Goal: Information Seeking & Learning: Learn about a topic

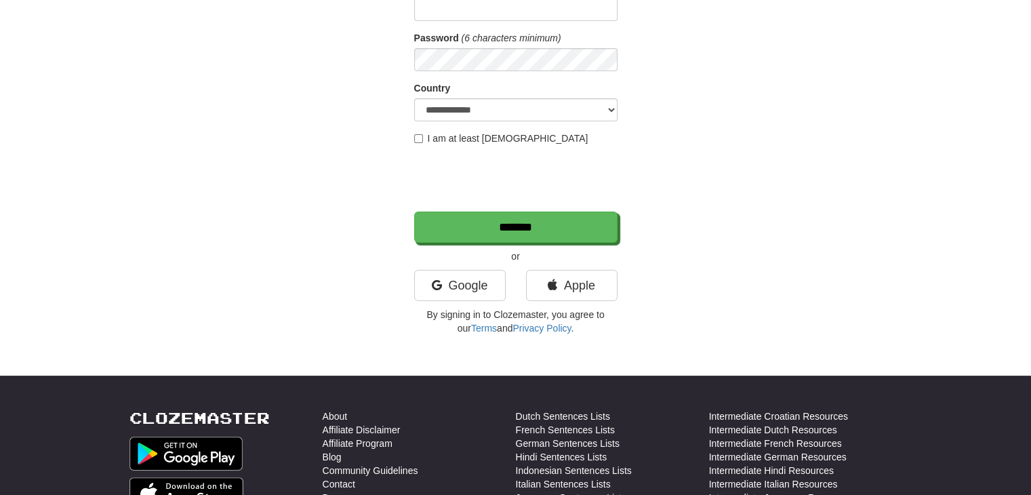
scroll to position [203, 0]
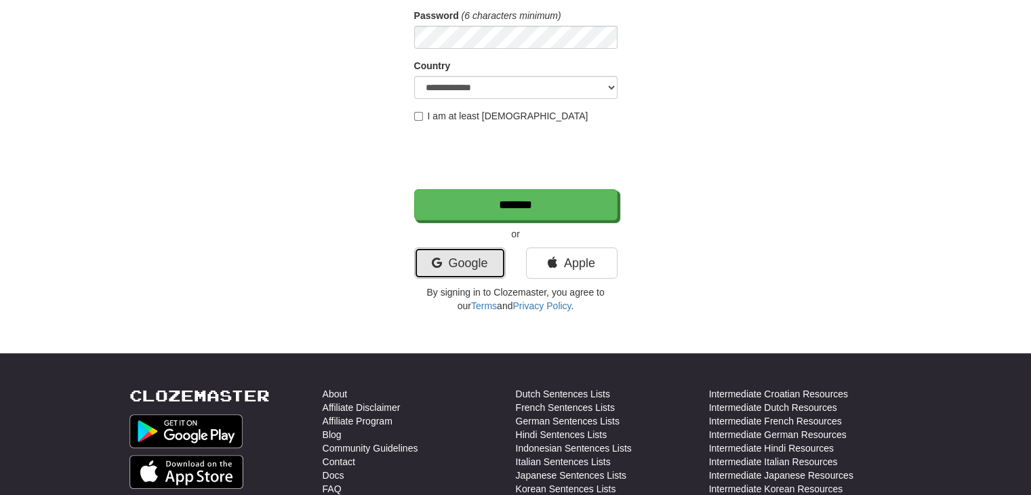
click at [455, 262] on link "Google" at bounding box center [460, 262] width 92 height 31
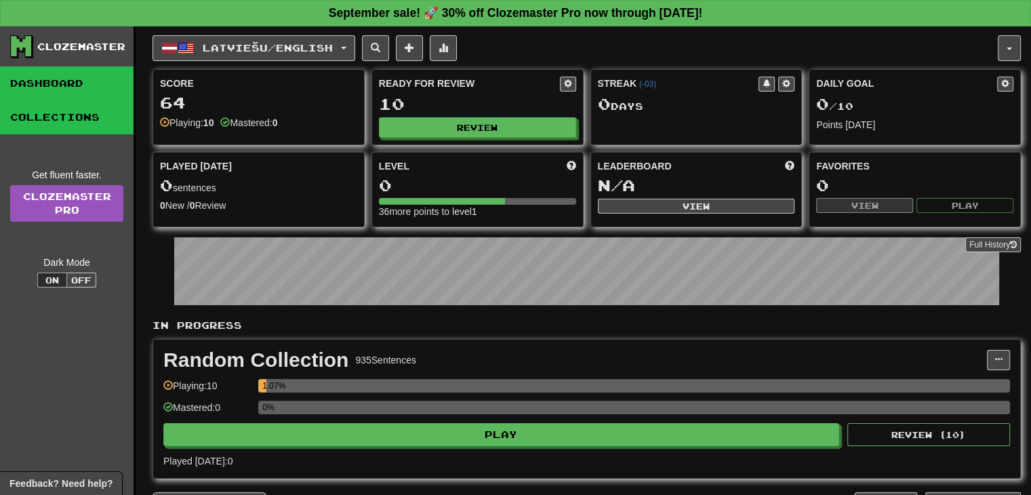
click at [58, 115] on link "Collections" at bounding box center [67, 117] width 134 height 34
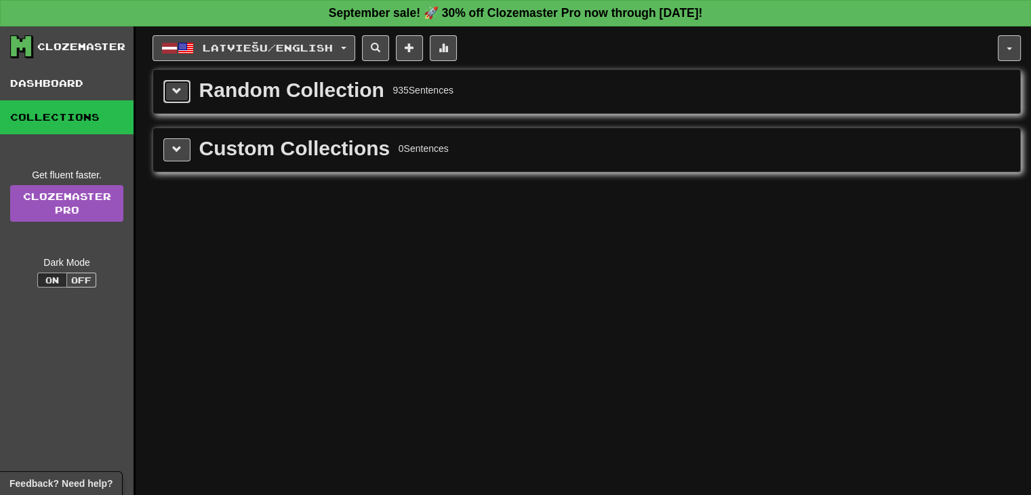
click at [176, 96] on button at bounding box center [176, 91] width 27 height 23
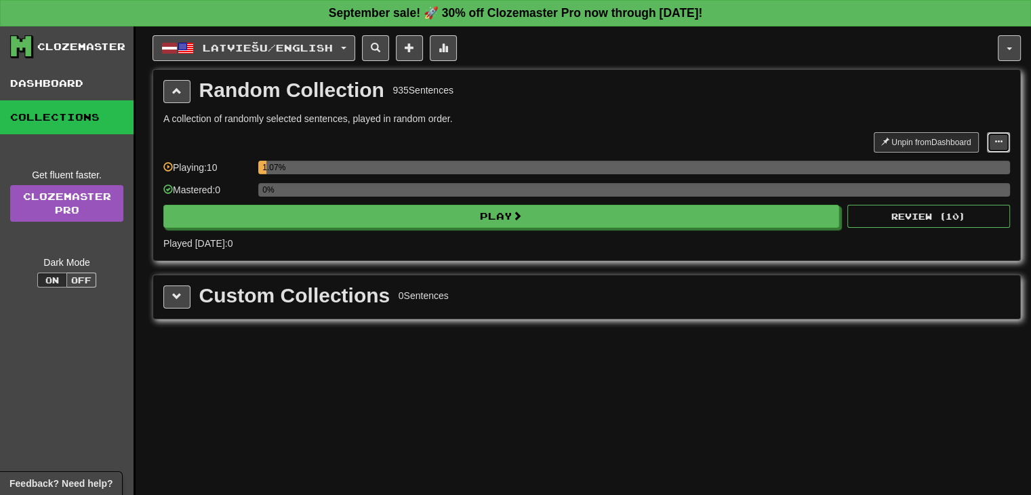
click at [996, 144] on span at bounding box center [999, 142] width 8 height 8
